Goal: Communication & Community: Answer question/provide support

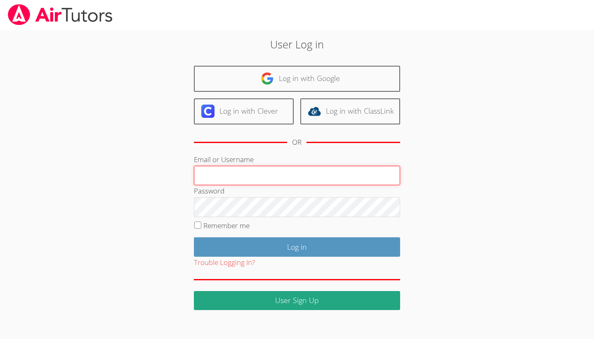
type input "[EMAIL_ADDRESS][DOMAIN_NAME]"
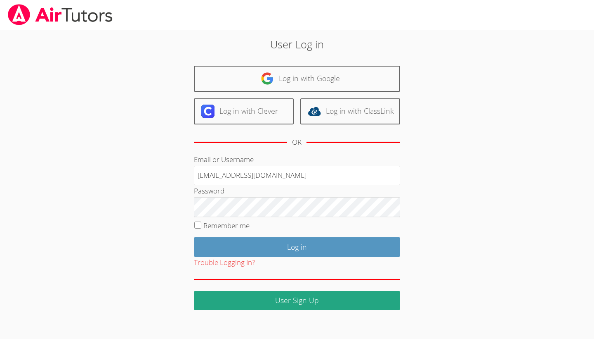
click at [199, 222] on input "Remember me" at bounding box center [197, 224] width 7 height 7
checkbox input "true"
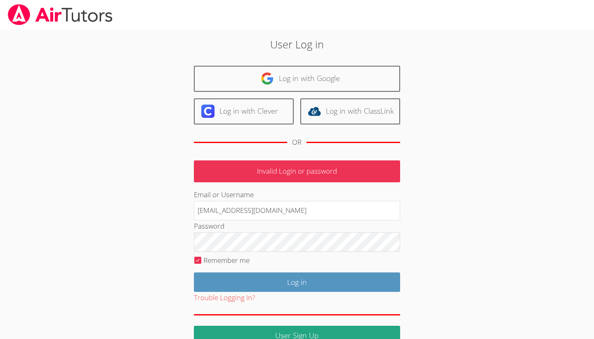
click at [338, 252] on fieldset "Remember me" at bounding box center [297, 261] width 206 height 21
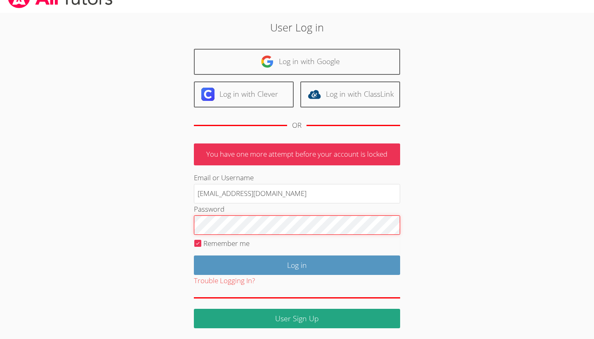
scroll to position [17, 0]
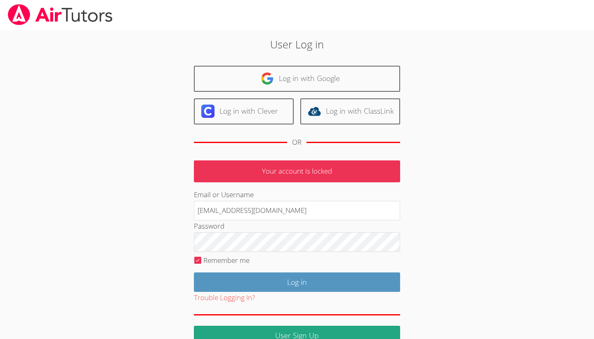
click at [317, 270] on fieldset "Remember me" at bounding box center [297, 261] width 206 height 21
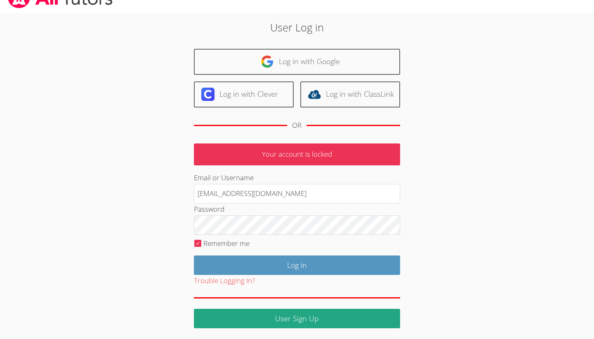
scroll to position [17, 0]
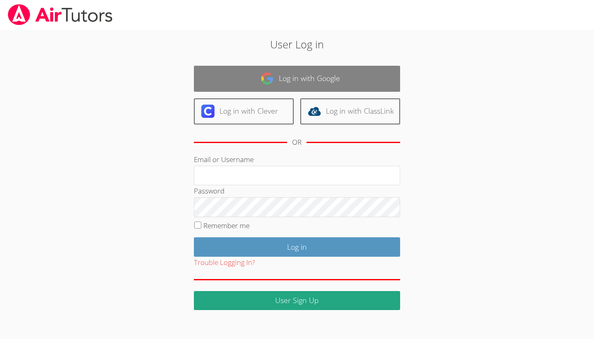
click at [281, 78] on link "Log in with Google" at bounding box center [297, 79] width 206 height 26
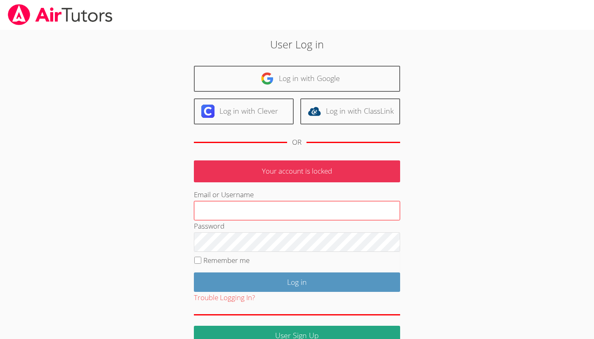
click at [343, 211] on input "Email or Username" at bounding box center [297, 211] width 206 height 20
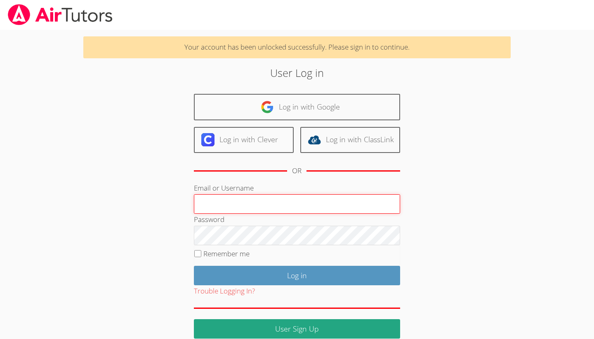
type input "[EMAIL_ADDRESS][DOMAIN_NAME]"
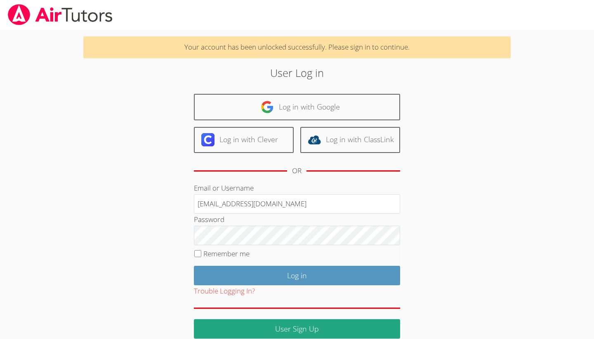
click at [230, 253] on label "Remember me" at bounding box center [227, 253] width 46 height 9
click at [201, 253] on input "Remember me" at bounding box center [197, 253] width 7 height 7
click at [230, 253] on label "Remember me" at bounding box center [227, 253] width 46 height 9
click at [201, 253] on input "Remember me" at bounding box center [197, 253] width 7 height 7
checkbox input "false"
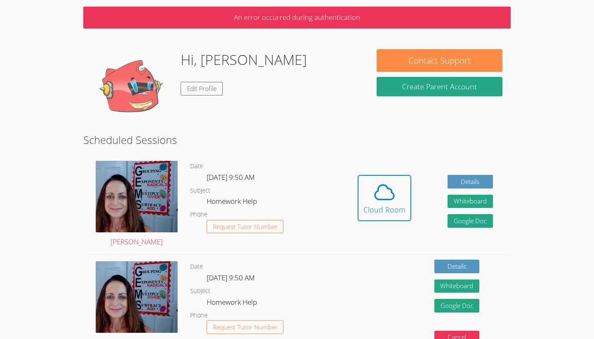
scroll to position [31, 0]
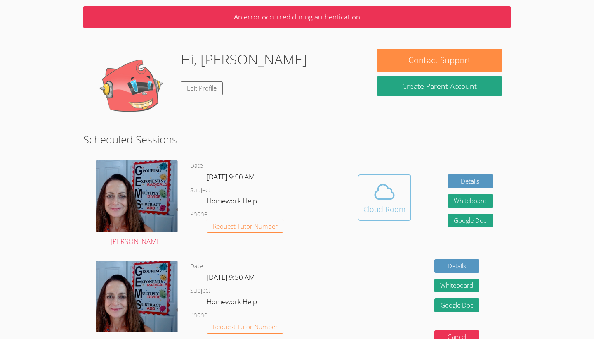
click at [386, 194] on icon at bounding box center [384, 191] width 23 height 23
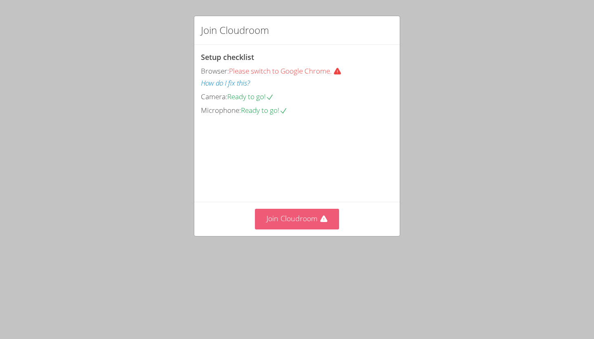
click at [311, 229] on button "Join Cloudroom" at bounding box center [297, 218] width 85 height 20
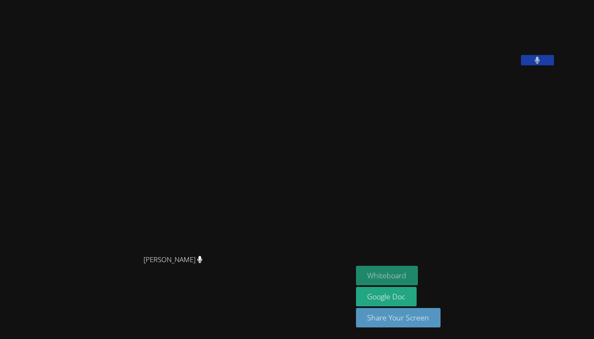
click at [419, 271] on button "Whiteboard" at bounding box center [387, 274] width 62 height 19
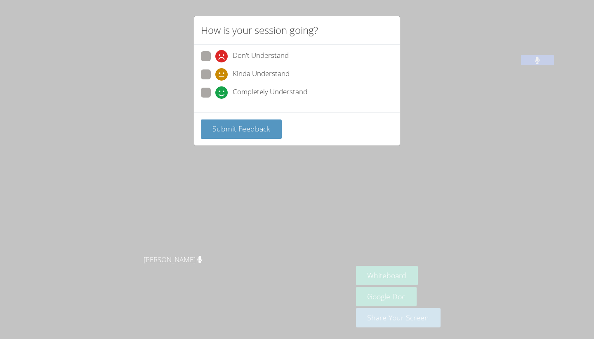
click at [215, 81] on span at bounding box center [215, 81] width 0 height 0
click at [215, 73] on input "Kinda Understand" at bounding box center [218, 72] width 7 height 7
radio input "true"
click at [237, 123] on span "Submit Feedback" at bounding box center [242, 128] width 58 height 10
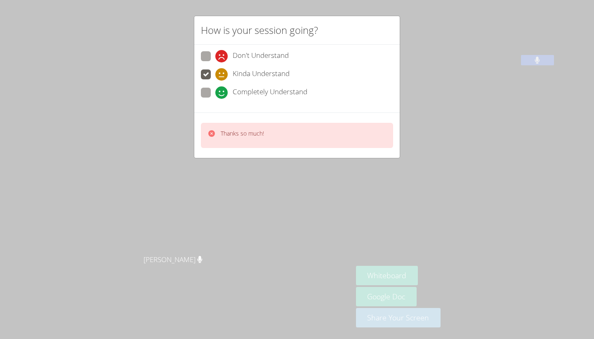
click at [439, 215] on div "How is your session going? Don't Understand Kinda Understand Completely Underst…" at bounding box center [297, 169] width 594 height 339
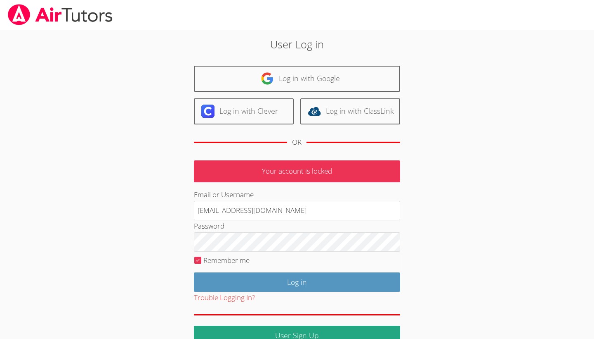
scroll to position [17, 0]
